Goal: Check status

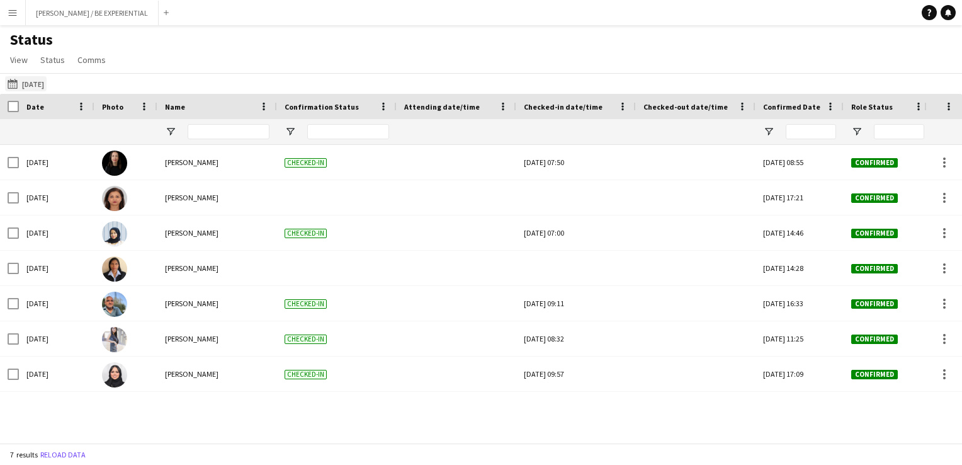
click at [35, 82] on button "[DATE] [DATE]" at bounding box center [26, 83] width 42 height 15
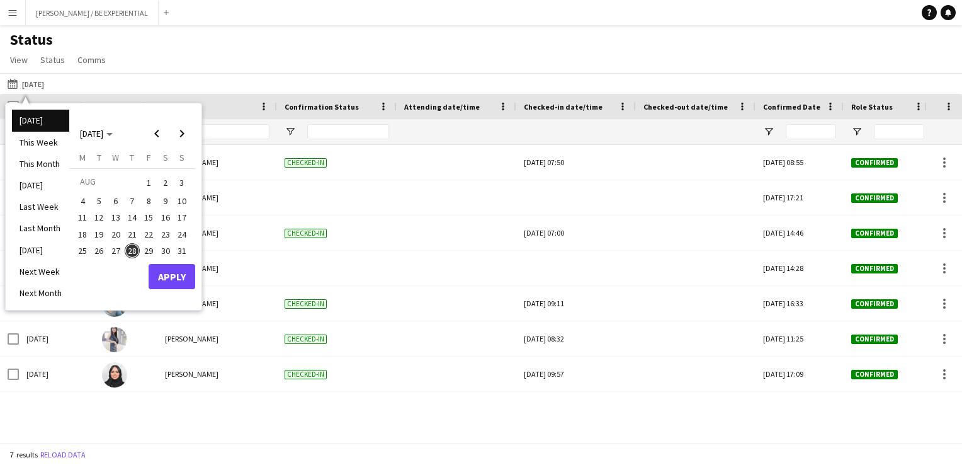
click at [149, 184] on span "1" at bounding box center [148, 183] width 15 height 18
click at [181, 255] on span "31" at bounding box center [181, 250] width 15 height 15
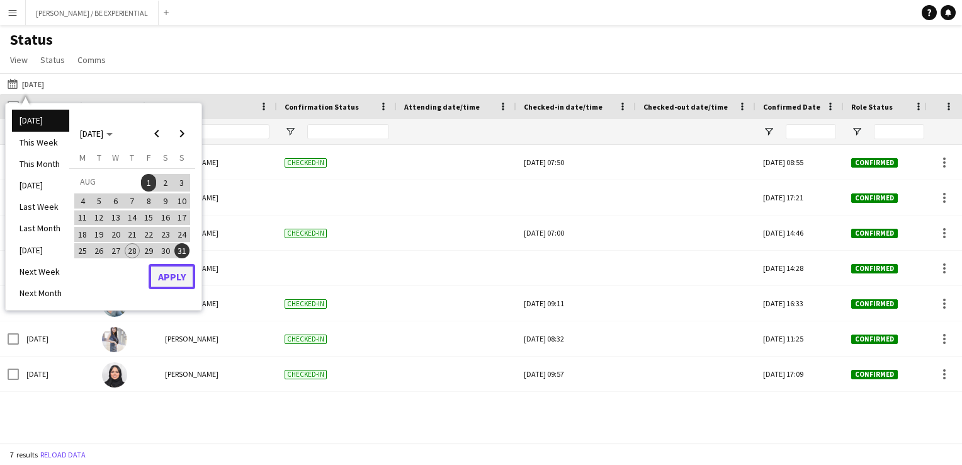
click at [181, 276] on button "Apply" at bounding box center [172, 276] width 47 height 25
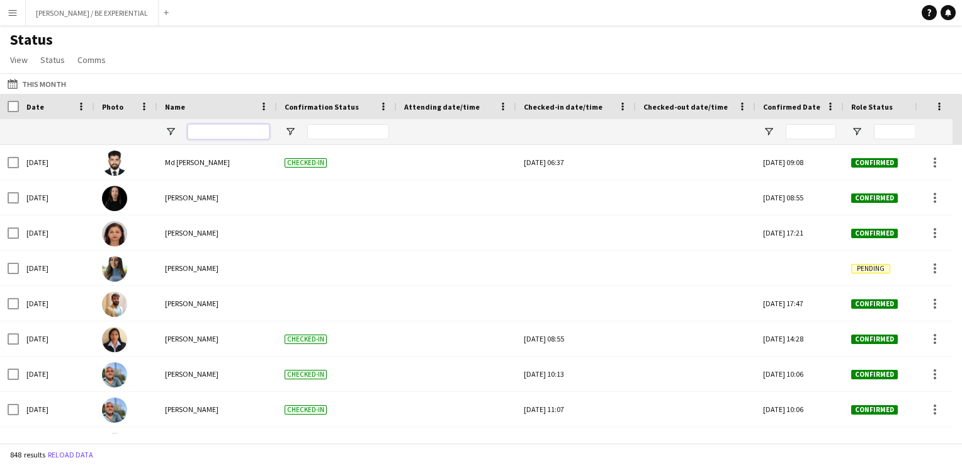
click at [209, 135] on input "Name Filter Input" at bounding box center [229, 131] width 82 height 15
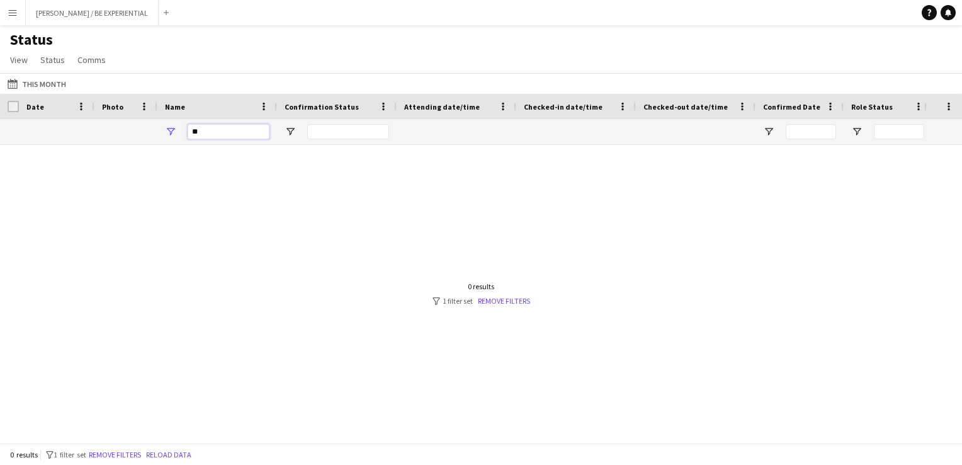
type input "*"
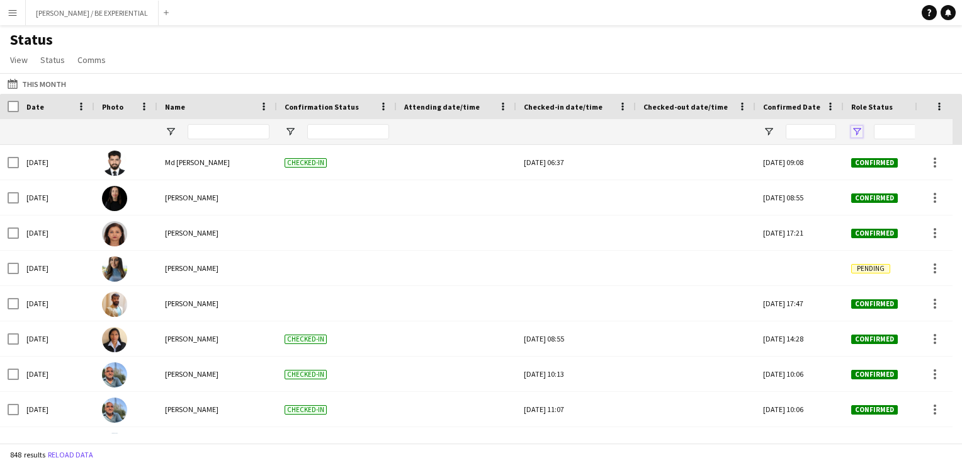
click at [854, 132] on span "Open Filter Menu" at bounding box center [857, 131] width 11 height 11
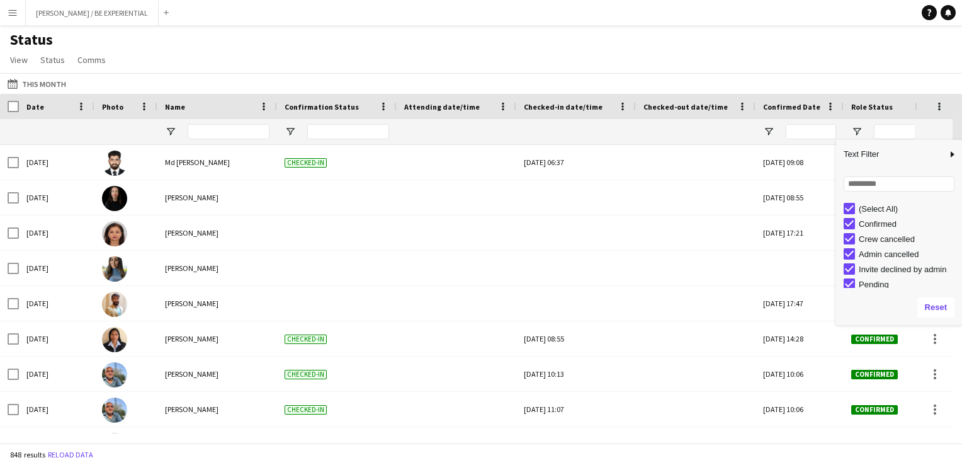
click at [858, 205] on div "(Select All)" at bounding box center [903, 208] width 118 height 15
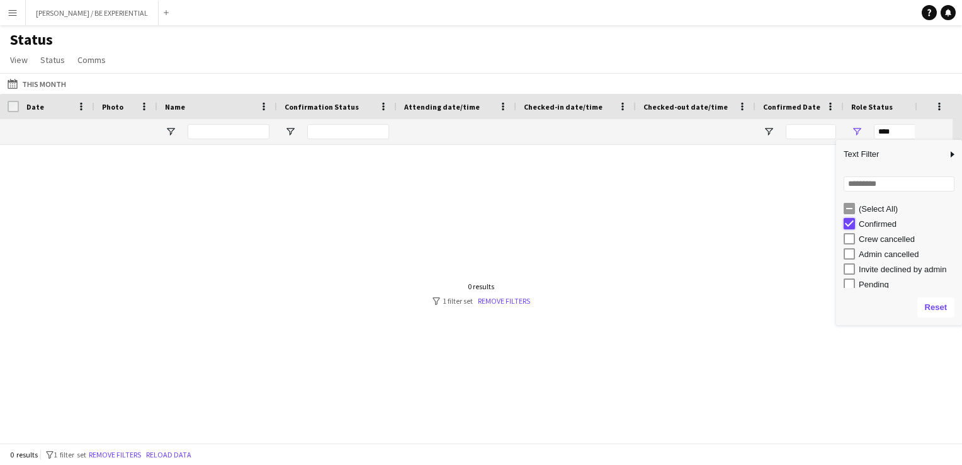
type input "**********"
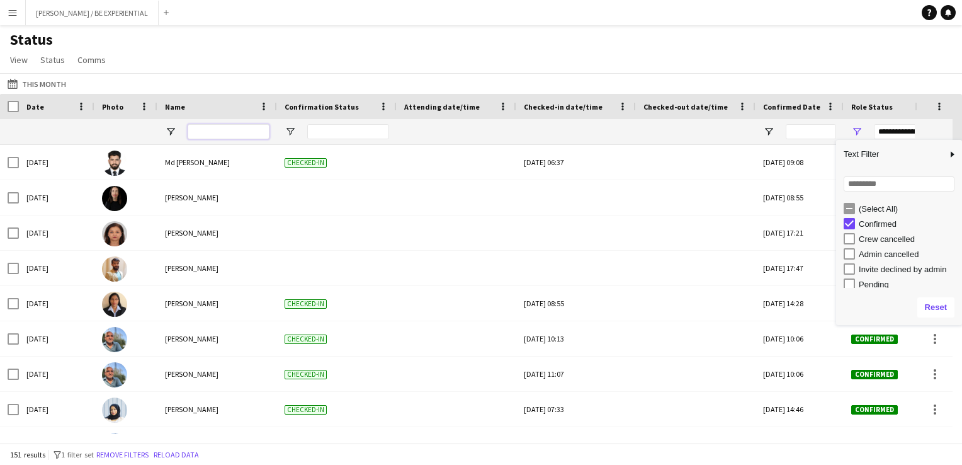
click at [212, 133] on input "Name Filter Input" at bounding box center [229, 131] width 82 height 15
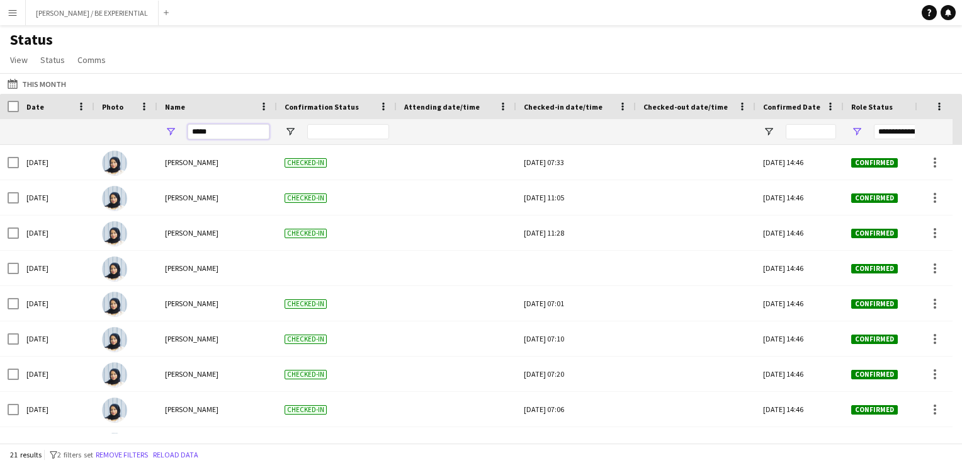
type input "*****"
